Goal: Task Accomplishment & Management: Use online tool/utility

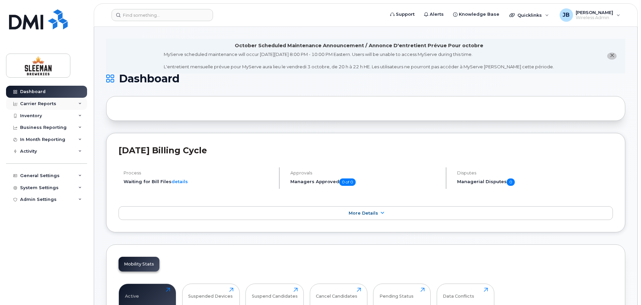
click at [83, 105] on div "Carrier Reports" at bounding box center [46, 104] width 81 height 12
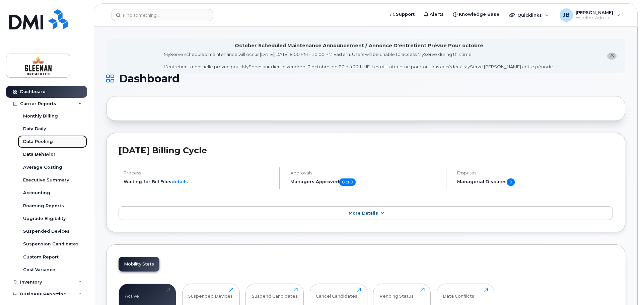
click at [45, 143] on div "Data Pooling" at bounding box center [38, 142] width 30 height 6
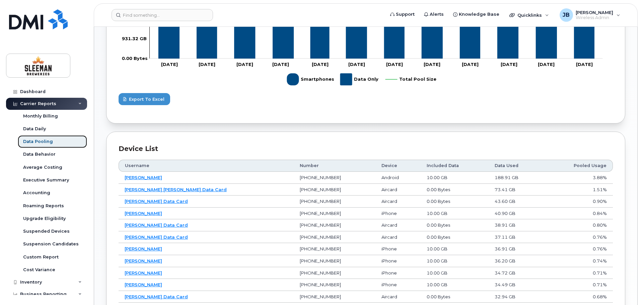
scroll to position [302, 0]
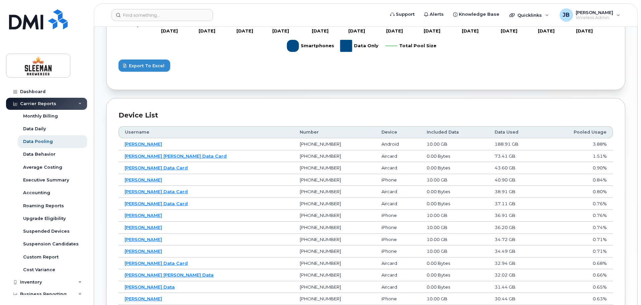
click at [148, 66] on span "Export to Excel" at bounding box center [147, 66] width 36 height 6
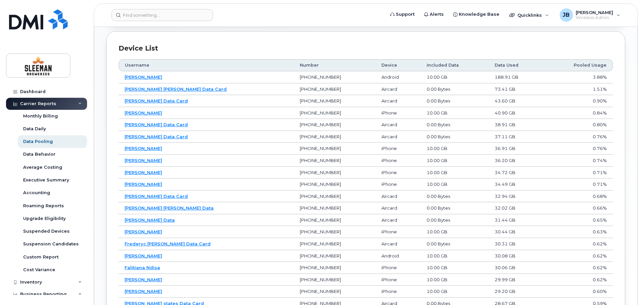
scroll to position [402, 0]
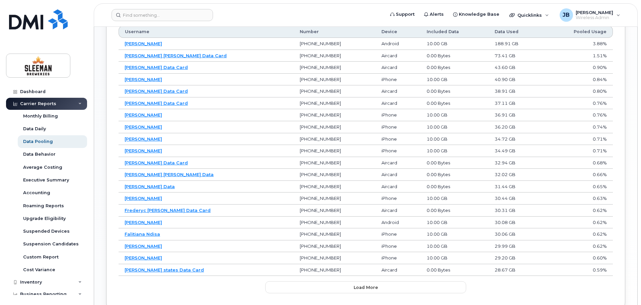
click at [78, 103] on icon at bounding box center [79, 103] width 3 height 3
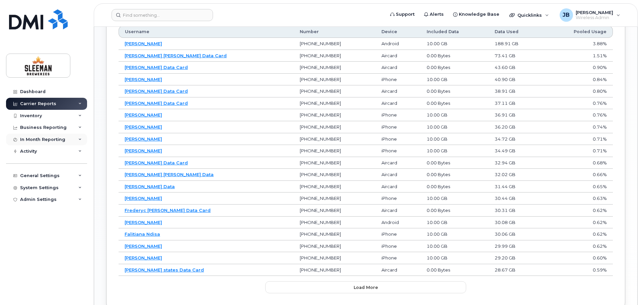
click at [80, 140] on icon at bounding box center [79, 139] width 3 height 3
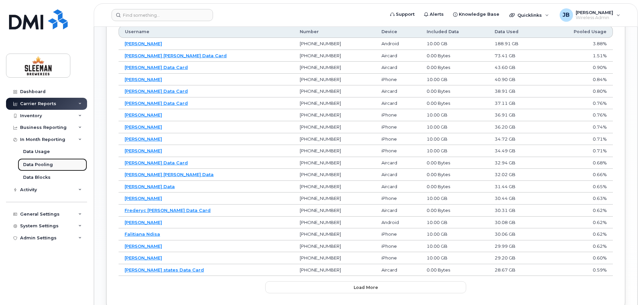
click at [44, 165] on div "Data Pooling" at bounding box center [38, 165] width 30 height 6
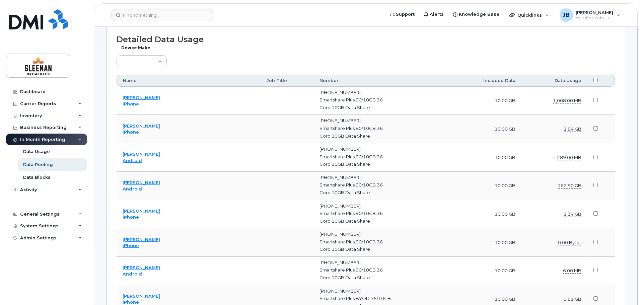
scroll to position [302, 0]
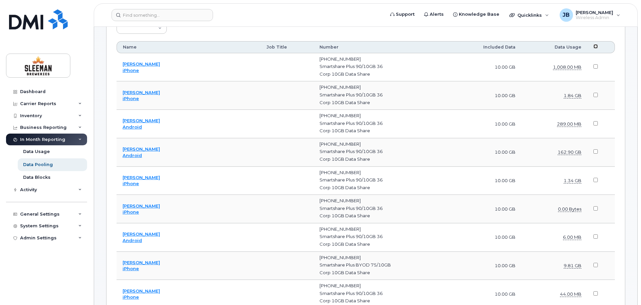
click at [596, 48] on input "checkbox" at bounding box center [596, 46] width 4 height 4
checkbox input "true"
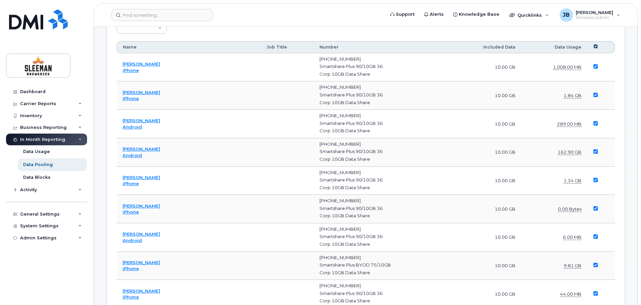
checkbox input "true"
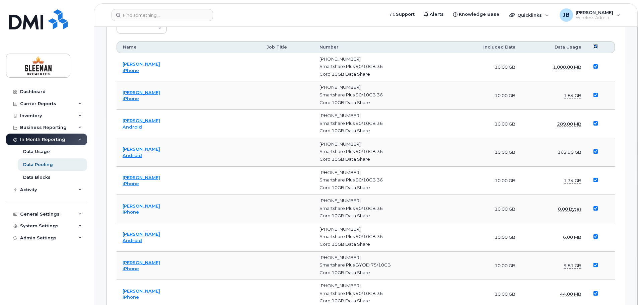
checkbox input "true"
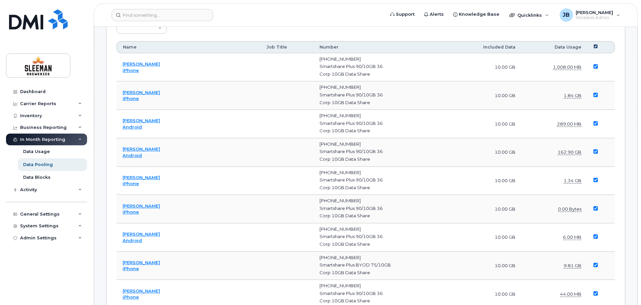
checkbox input "true"
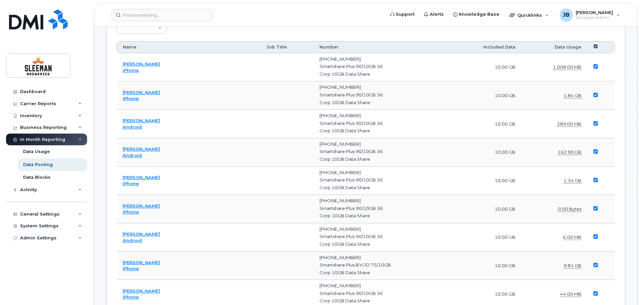
checkbox input "true"
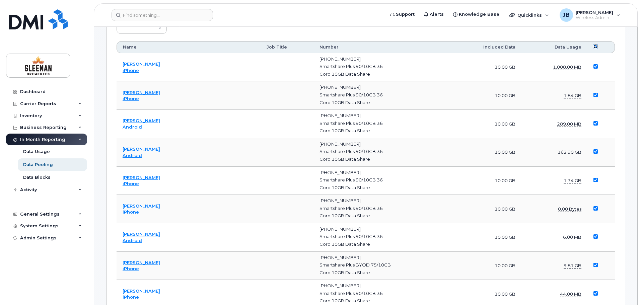
checkbox input "true"
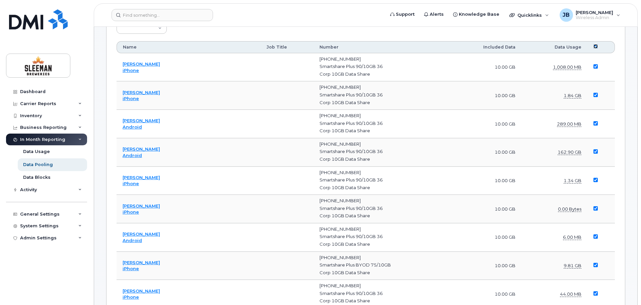
checkbox input "true"
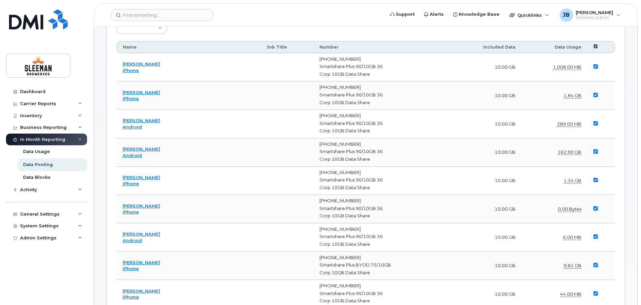
checkbox input "true"
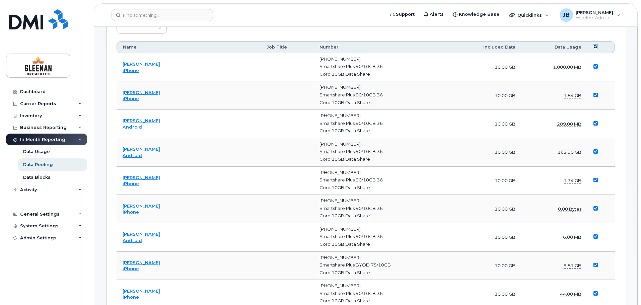
checkbox input "true"
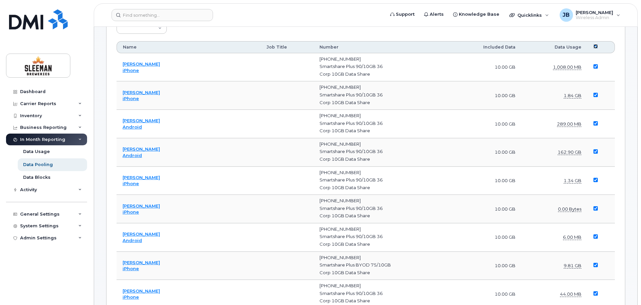
checkbox input "true"
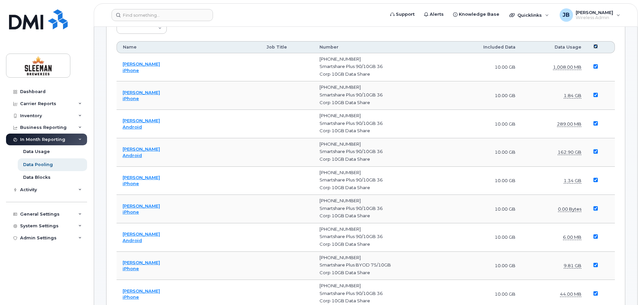
checkbox input "true"
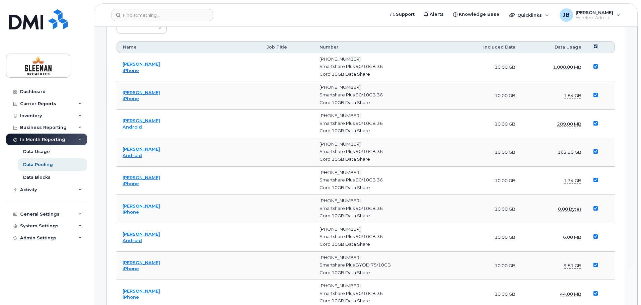
checkbox input "true"
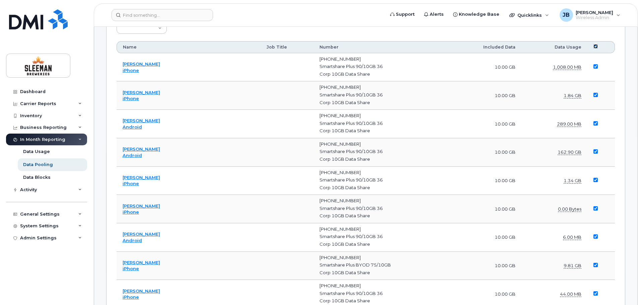
checkbox input "true"
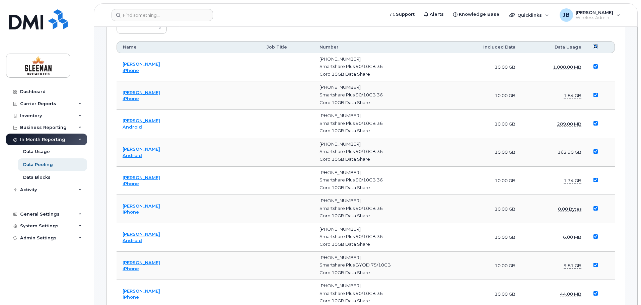
checkbox input "true"
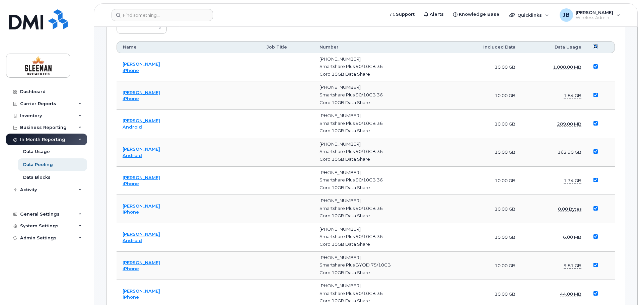
checkbox input "true"
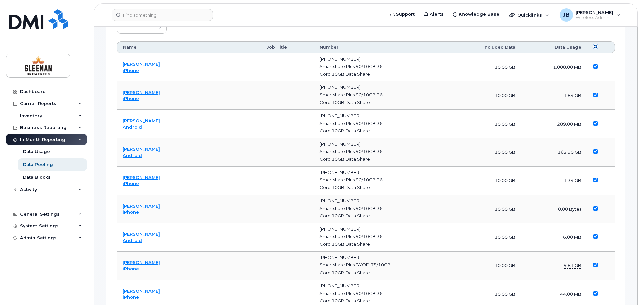
checkbox input "true"
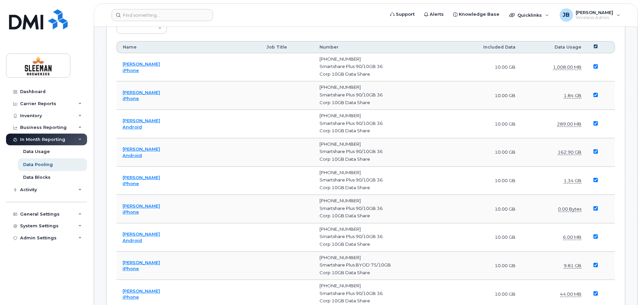
checkbox input "true"
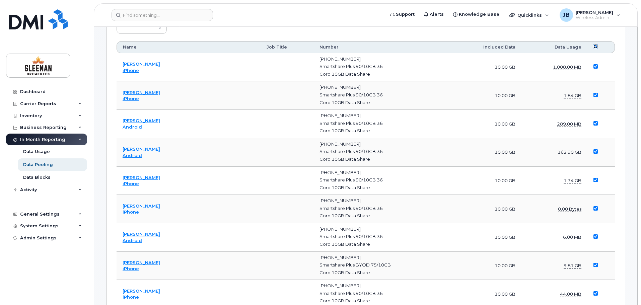
checkbox input "true"
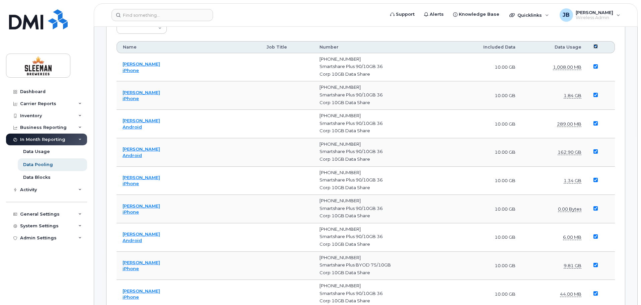
checkbox input "true"
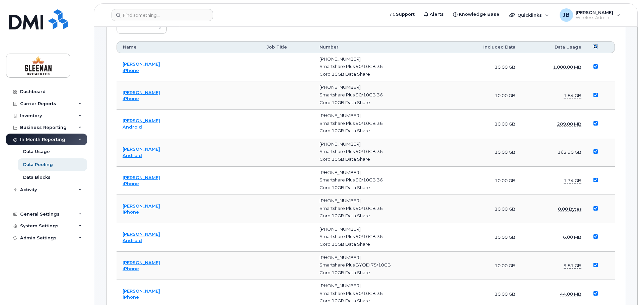
checkbox input "true"
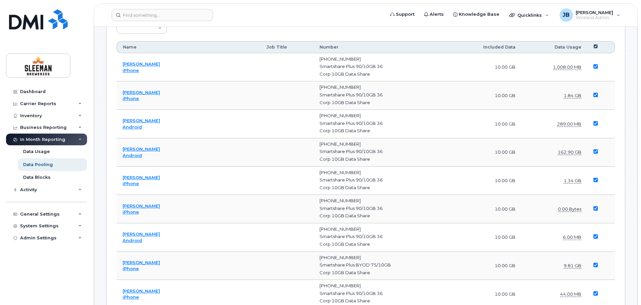
checkbox input "true"
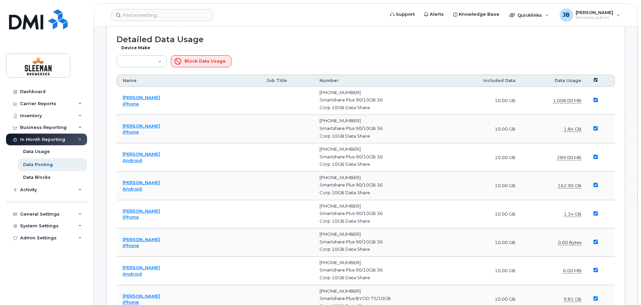
click at [595, 81] on input "checkbox" at bounding box center [596, 80] width 4 height 4
checkbox input "false"
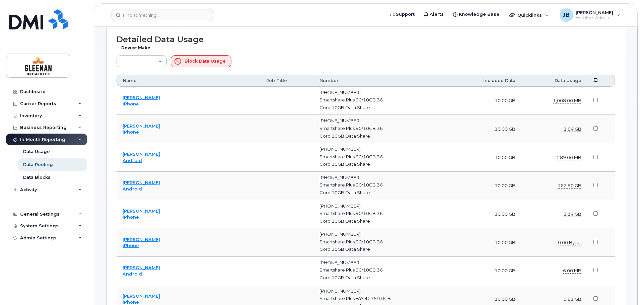
checkbox input "false"
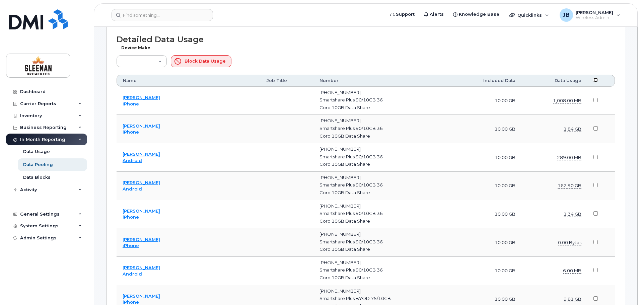
checkbox input "false"
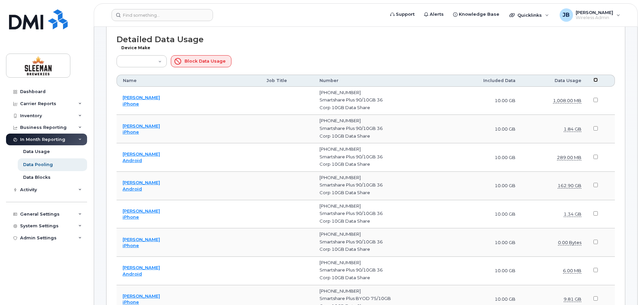
checkbox input "false"
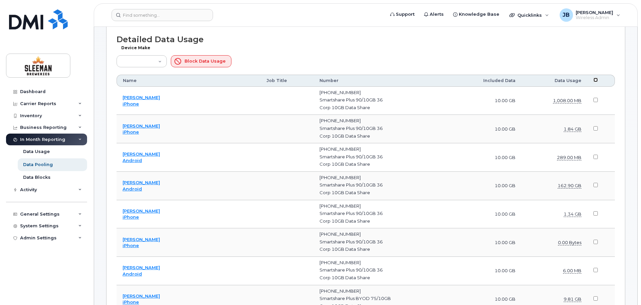
checkbox input "false"
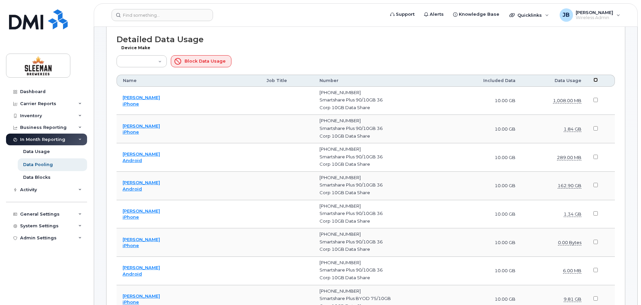
checkbox input "false"
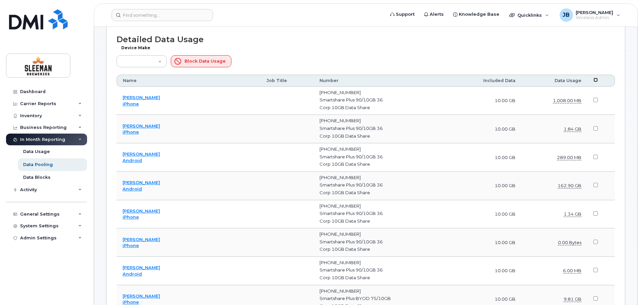
checkbox input "false"
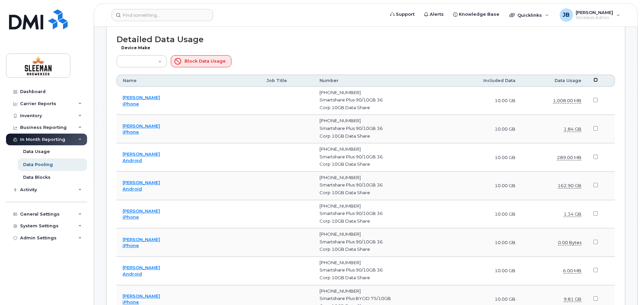
checkbox input "false"
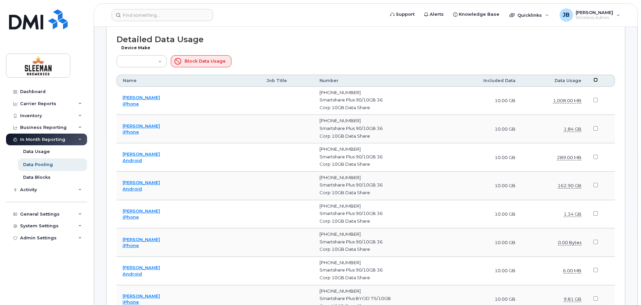
checkbox input "false"
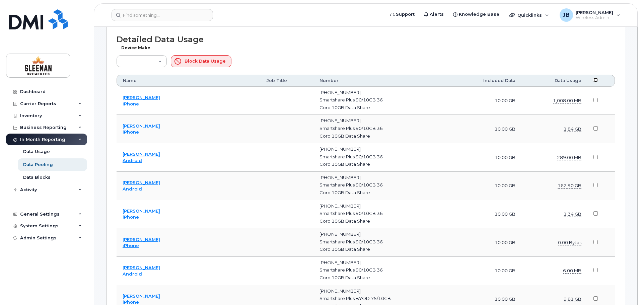
checkbox input "false"
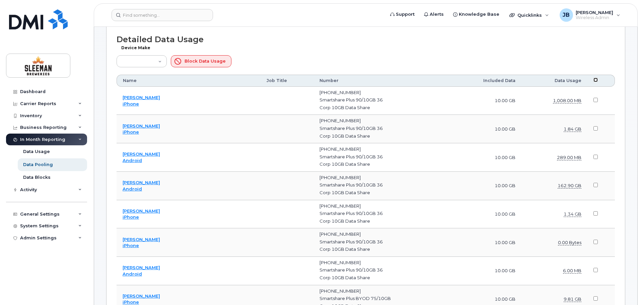
checkbox input "false"
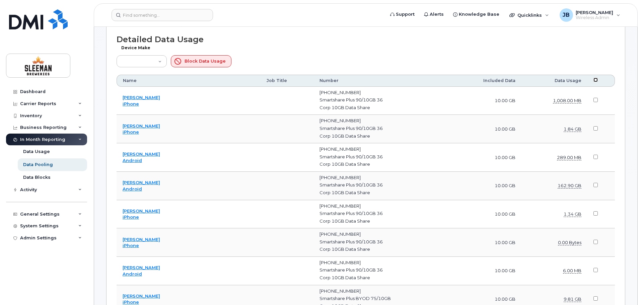
checkbox input "false"
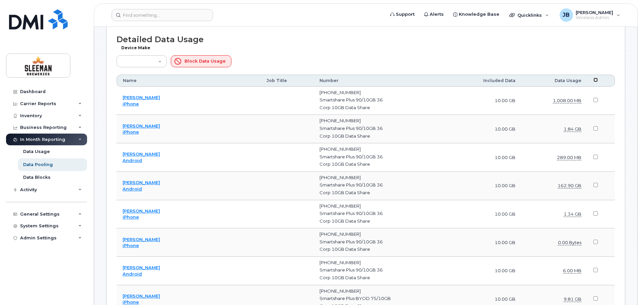
checkbox input "false"
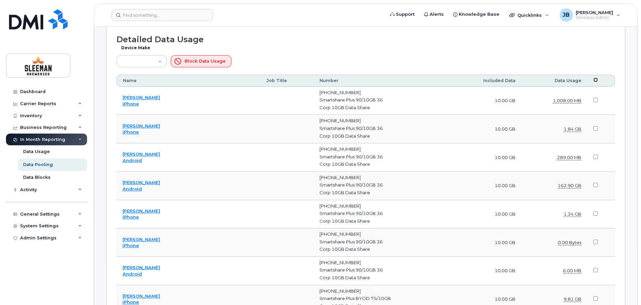
checkbox input "false"
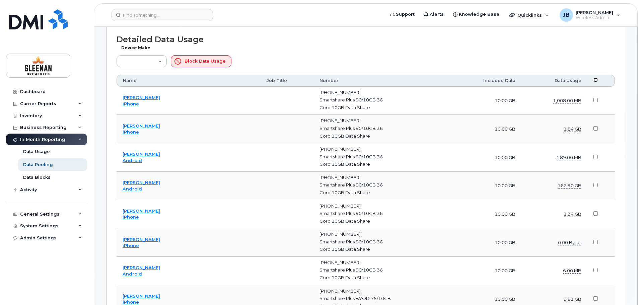
checkbox input "false"
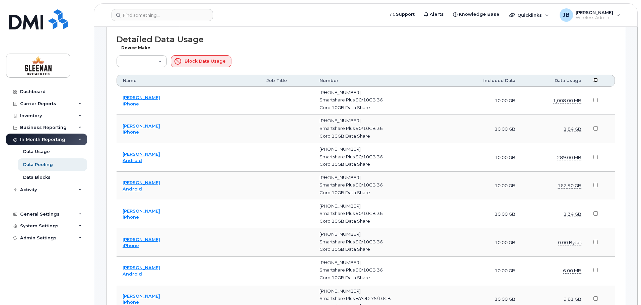
checkbox input "false"
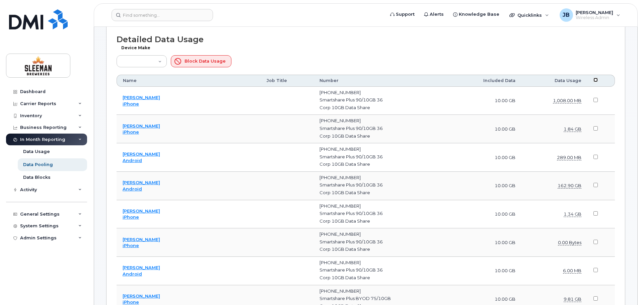
checkbox input "false"
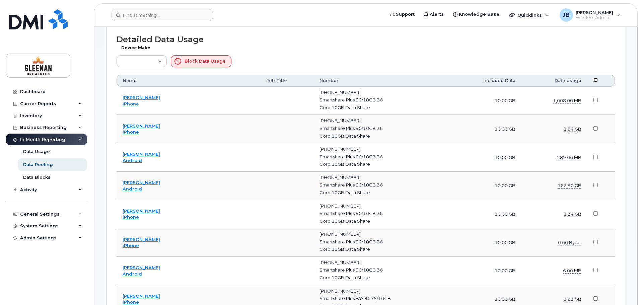
checkbox input "false"
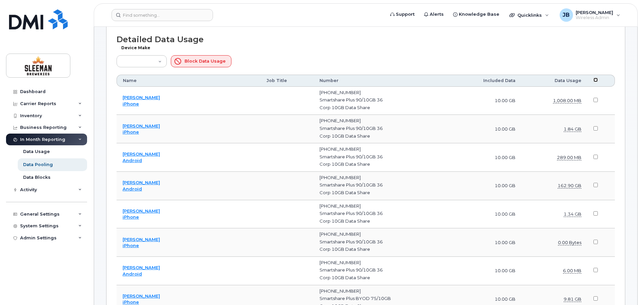
checkbox input "false"
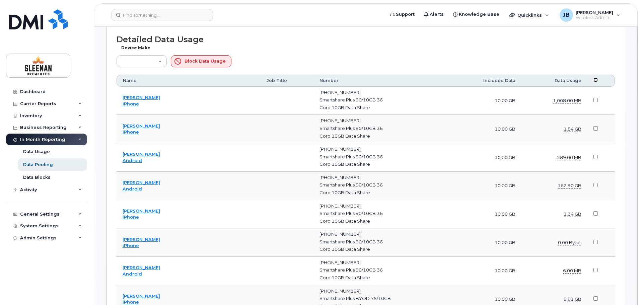
checkbox input "false"
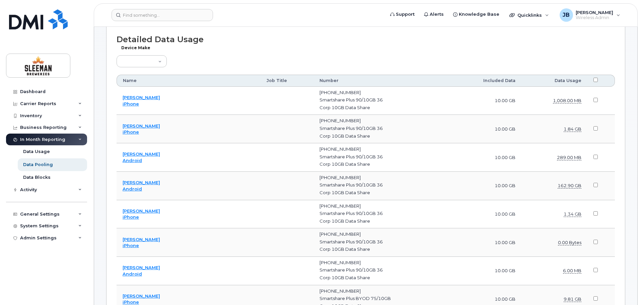
click at [478, 59] on div "Device Make Aircard Android Blackberry Cell Phone GPS HUB iPhone Laptop Mike Mo…" at bounding box center [366, 58] width 499 height 19
click at [248, 40] on h1 "Detailed Data Usage" at bounding box center [366, 39] width 499 height 9
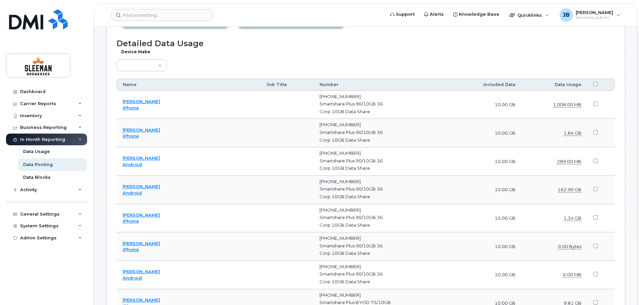
scroll to position [238, 0]
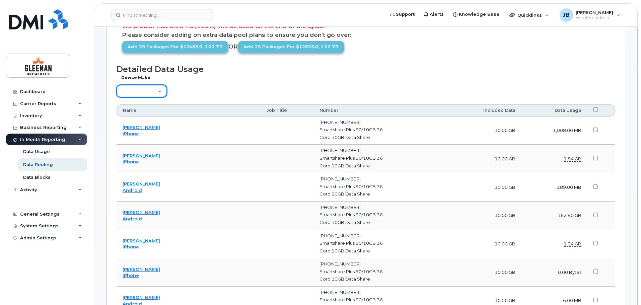
click at [155, 91] on select "Aircard Android Blackberry Cell Phone GPS HUB iPhone Laptop Mike Modem Pager Ta…" at bounding box center [142, 91] width 50 height 12
click at [201, 90] on div "Device Make Aircard Android Blackberry Cell Phone GPS HUB iPhone Laptop Mike Mo…" at bounding box center [366, 88] width 499 height 19
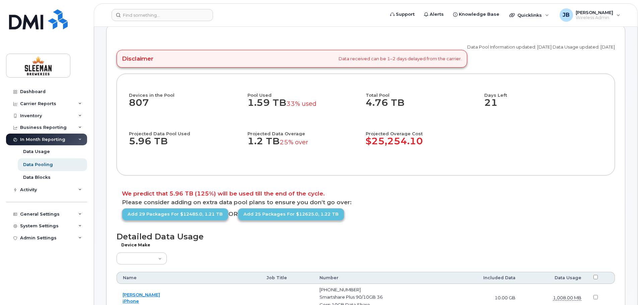
scroll to position [37, 0]
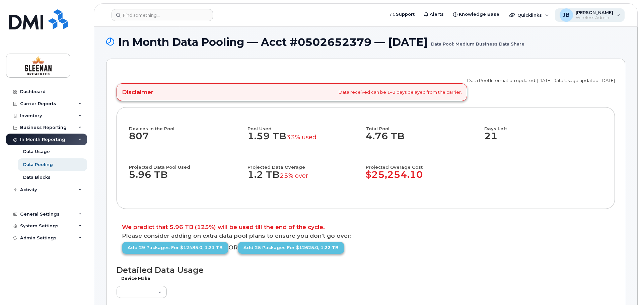
click at [603, 17] on span "Wireless Admin" at bounding box center [595, 17] width 38 height 5
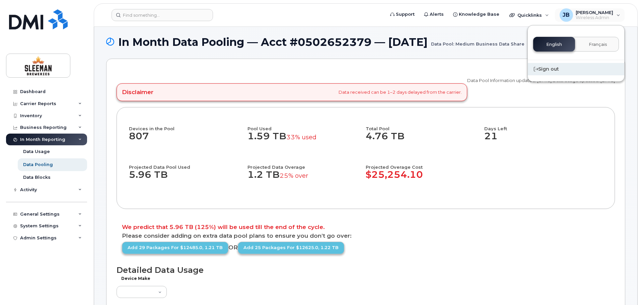
click at [548, 69] on div "Sign out" at bounding box center [576, 69] width 97 height 12
